Goal: Task Accomplishment & Management: Use online tool/utility

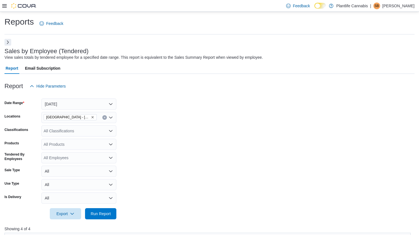
scroll to position [112, 0]
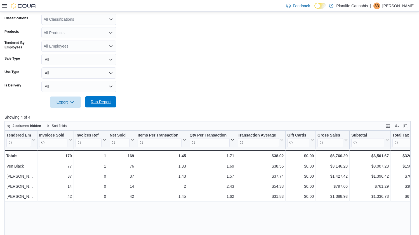
click at [97, 102] on span "Run Report" at bounding box center [101, 102] width 20 height 6
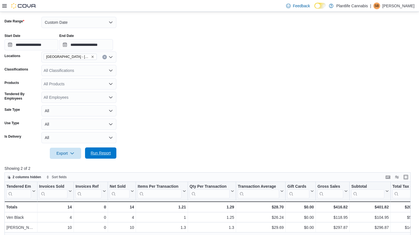
click at [99, 151] on span "Run Report" at bounding box center [101, 153] width 20 height 6
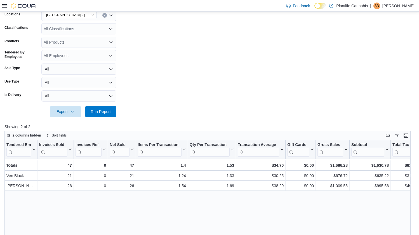
scroll to position [146, 0]
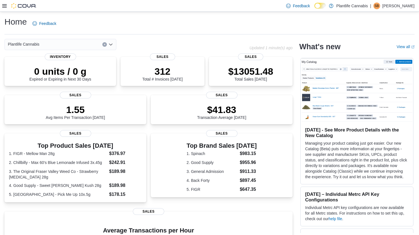
click at [4, 6] on icon at bounding box center [4, 6] width 4 height 4
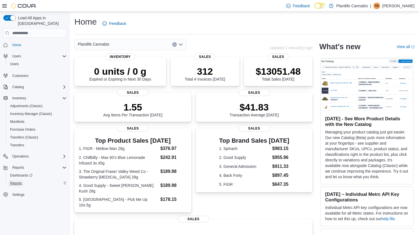
click at [13, 181] on span "Reports" at bounding box center [16, 183] width 12 height 4
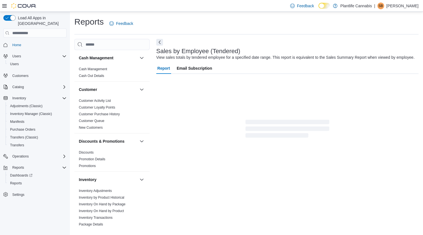
click at [5, 5] on icon at bounding box center [4, 6] width 4 height 4
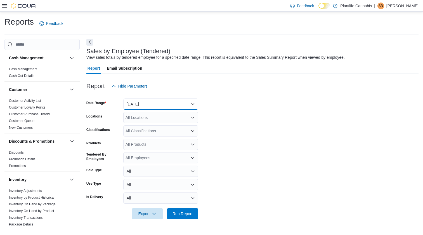
click at [138, 106] on button "Yesterday" at bounding box center [160, 103] width 75 height 11
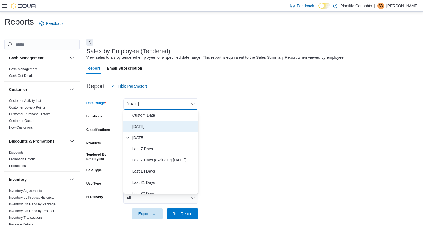
click at [141, 123] on span "Today" at bounding box center [164, 126] width 64 height 7
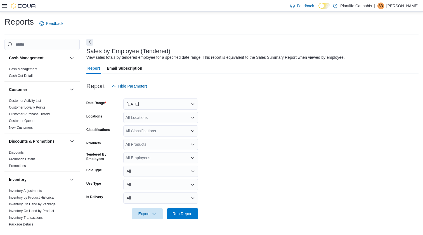
click at [142, 118] on div "All Locations" at bounding box center [160, 117] width 75 height 11
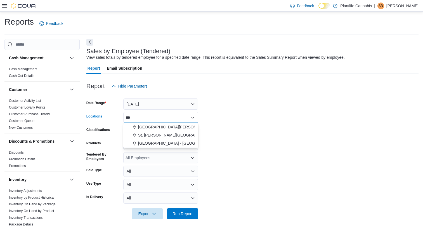
type input "***"
click at [157, 140] on span "[GEOGRAPHIC_DATA] - [GEOGRAPHIC_DATA]" at bounding box center [180, 143] width 85 height 6
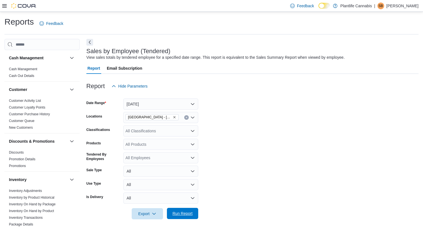
click at [194, 212] on span "Run Report" at bounding box center [182, 213] width 25 height 11
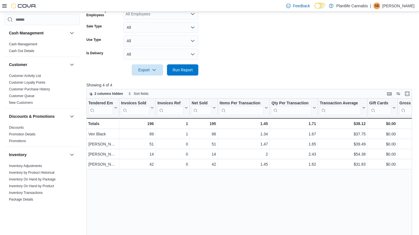
scroll to position [165, 0]
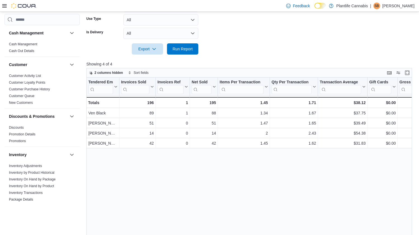
click at [3, 7] on icon at bounding box center [4, 5] width 4 height 3
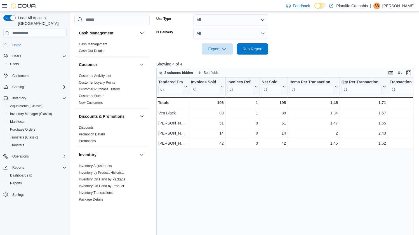
click at [3, 7] on icon at bounding box center [4, 5] width 4 height 3
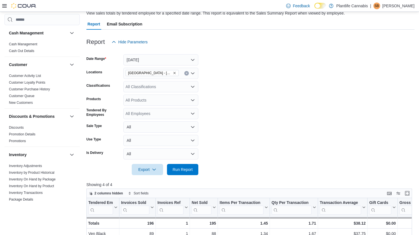
scroll to position [0, 0]
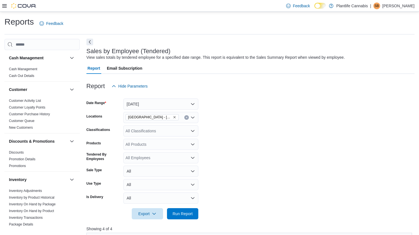
click at [89, 42] on button "Next" at bounding box center [89, 42] width 7 height 7
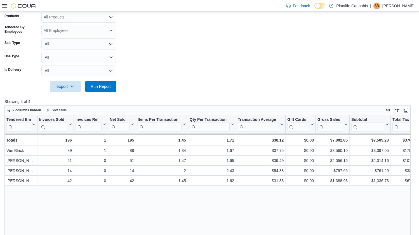
scroll to position [190, 0]
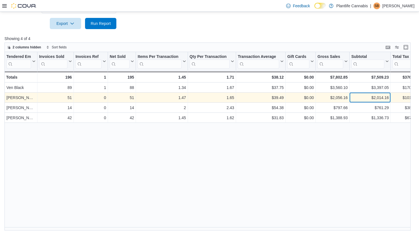
click at [376, 98] on div "$2,014.16" at bounding box center [369, 97] width 37 height 7
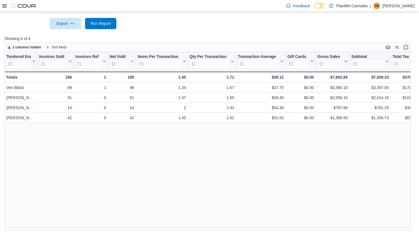
scroll to position [4, 0]
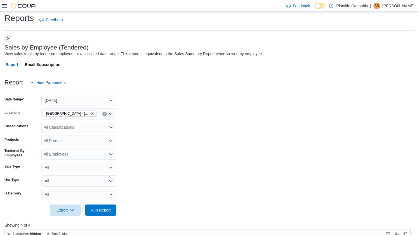
click at [64, 128] on div "All Classifications" at bounding box center [78, 127] width 75 height 11
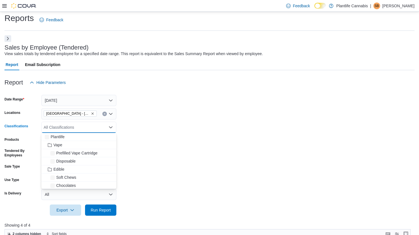
click at [64, 128] on div "All Classifications" at bounding box center [78, 127] width 75 height 11
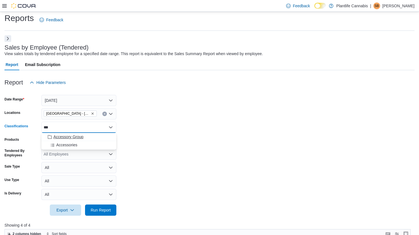
type input "***"
click at [68, 136] on span "Accessory Group" at bounding box center [68, 137] width 30 height 6
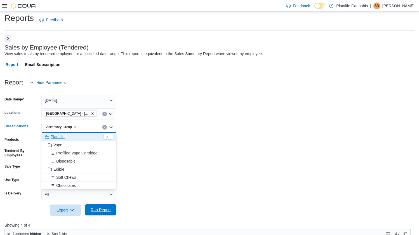
click at [107, 210] on span "Run Report" at bounding box center [101, 210] width 20 height 6
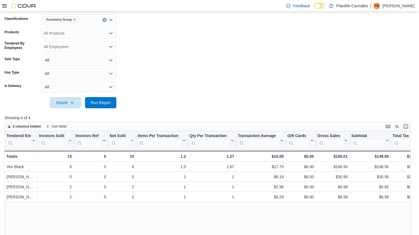
scroll to position [114, 0]
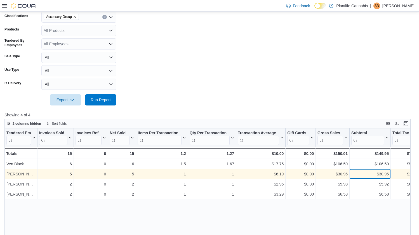
click at [366, 177] on div "$30.95" at bounding box center [369, 173] width 37 height 7
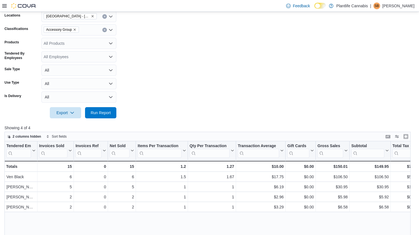
scroll to position [54, 0]
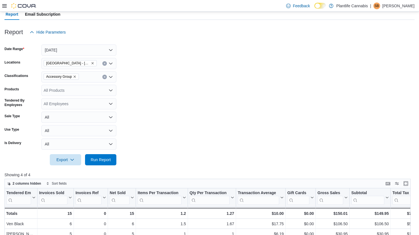
drag, startPoint x: 105, startPoint y: 77, endPoint x: 104, endPoint y: 79, distance: 3.0
click at [105, 77] on icon "Clear input" at bounding box center [104, 77] width 2 height 2
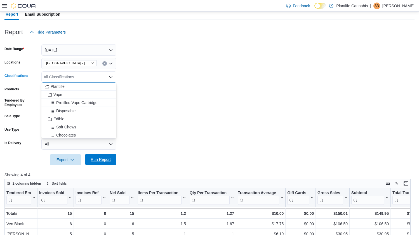
drag, startPoint x: 102, startPoint y: 161, endPoint x: 111, endPoint y: 161, distance: 8.9
click at [103, 161] on span "Run Report" at bounding box center [101, 160] width 20 height 6
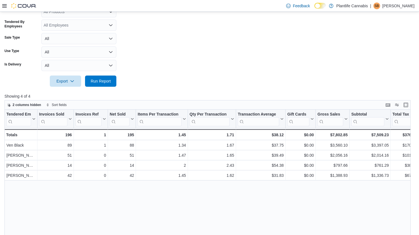
scroll to position [190, 0]
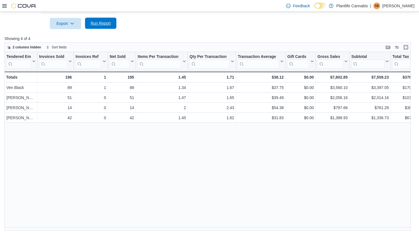
click at [98, 24] on span "Run Report" at bounding box center [101, 23] width 20 height 6
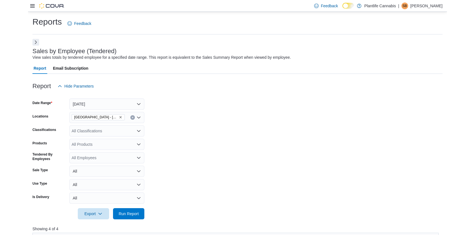
scroll to position [186, 0]
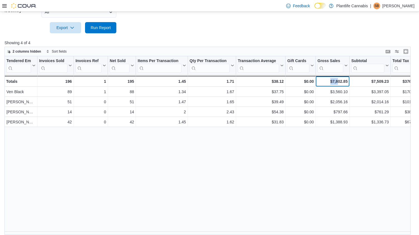
drag, startPoint x: 323, startPoint y: 80, endPoint x: 335, endPoint y: 81, distance: 12.6
click at [335, 81] on div "$7,802.85" at bounding box center [332, 81] width 30 height 7
drag, startPoint x: 365, startPoint y: 81, endPoint x: 349, endPoint y: 49, distance: 36.0
click at [397, 81] on div "Totals - Tendered Employee, column 1, row 5 196 - Invoices Sold, column 2, row …" at bounding box center [423, 81] width 838 height 11
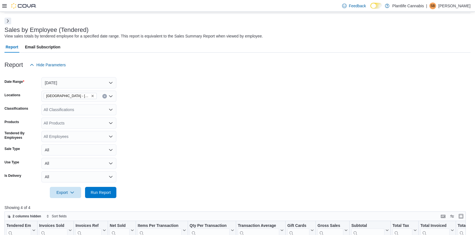
scroll to position [0, 0]
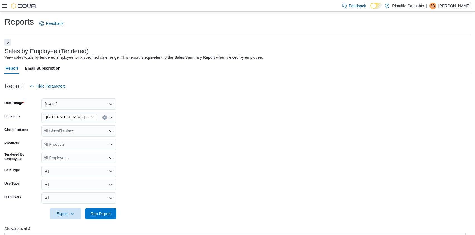
click at [0, 4] on div "Feedback Dark Mode Plantlife Cannabis | SB Stephanie Brimner" at bounding box center [237, 6] width 475 height 12
click at [9, 42] on button "Next" at bounding box center [7, 42] width 7 height 7
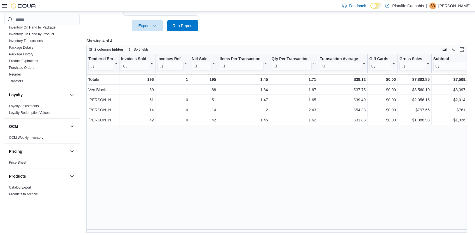
scroll to position [273, 0]
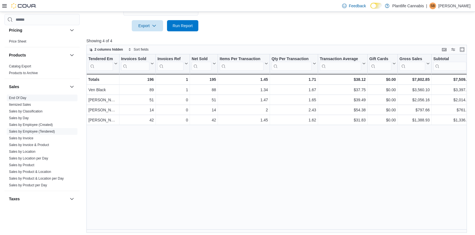
click at [22, 99] on link "End Of Day" at bounding box center [17, 98] width 17 height 4
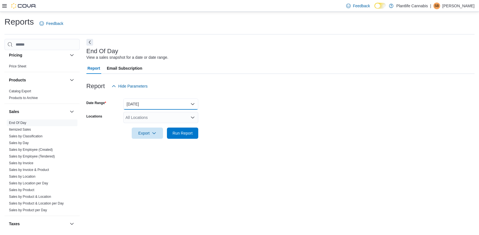
click at [144, 103] on button "Today" at bounding box center [160, 103] width 75 height 11
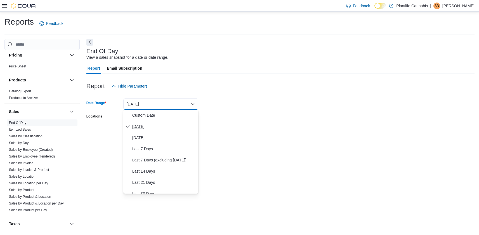
click at [138, 127] on span "Today" at bounding box center [164, 126] width 64 height 7
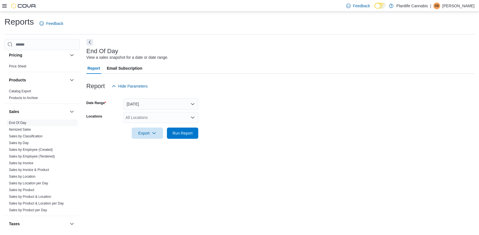
click at [138, 117] on div "All Locations" at bounding box center [160, 117] width 75 height 11
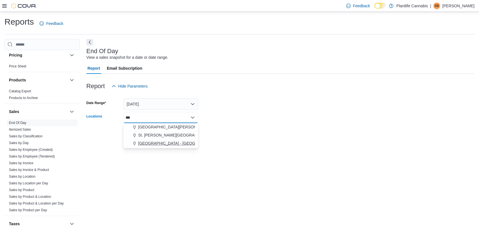
type input "***"
click at [145, 141] on span "[GEOGRAPHIC_DATA] - [GEOGRAPHIC_DATA]" at bounding box center [180, 143] width 85 height 6
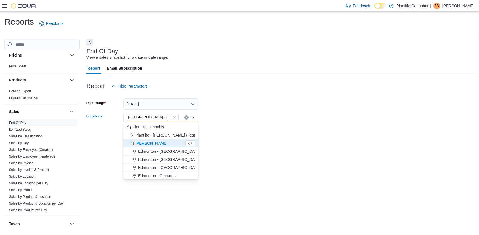
click at [236, 141] on div at bounding box center [280, 142] width 388 height 7
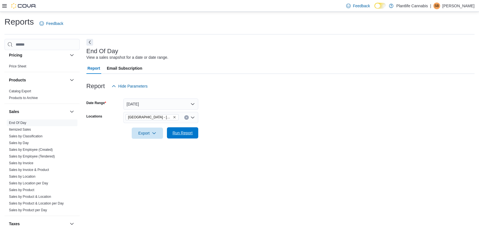
click at [191, 136] on span "Run Report" at bounding box center [182, 132] width 25 height 11
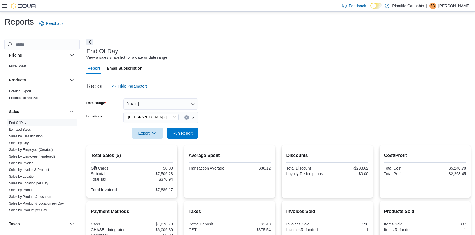
click at [89, 42] on button "Next" at bounding box center [89, 42] width 7 height 7
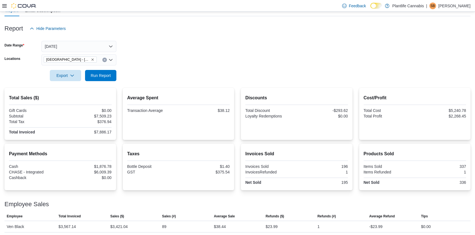
scroll to position [84, 0]
